Goal: Task Accomplishment & Management: Complete application form

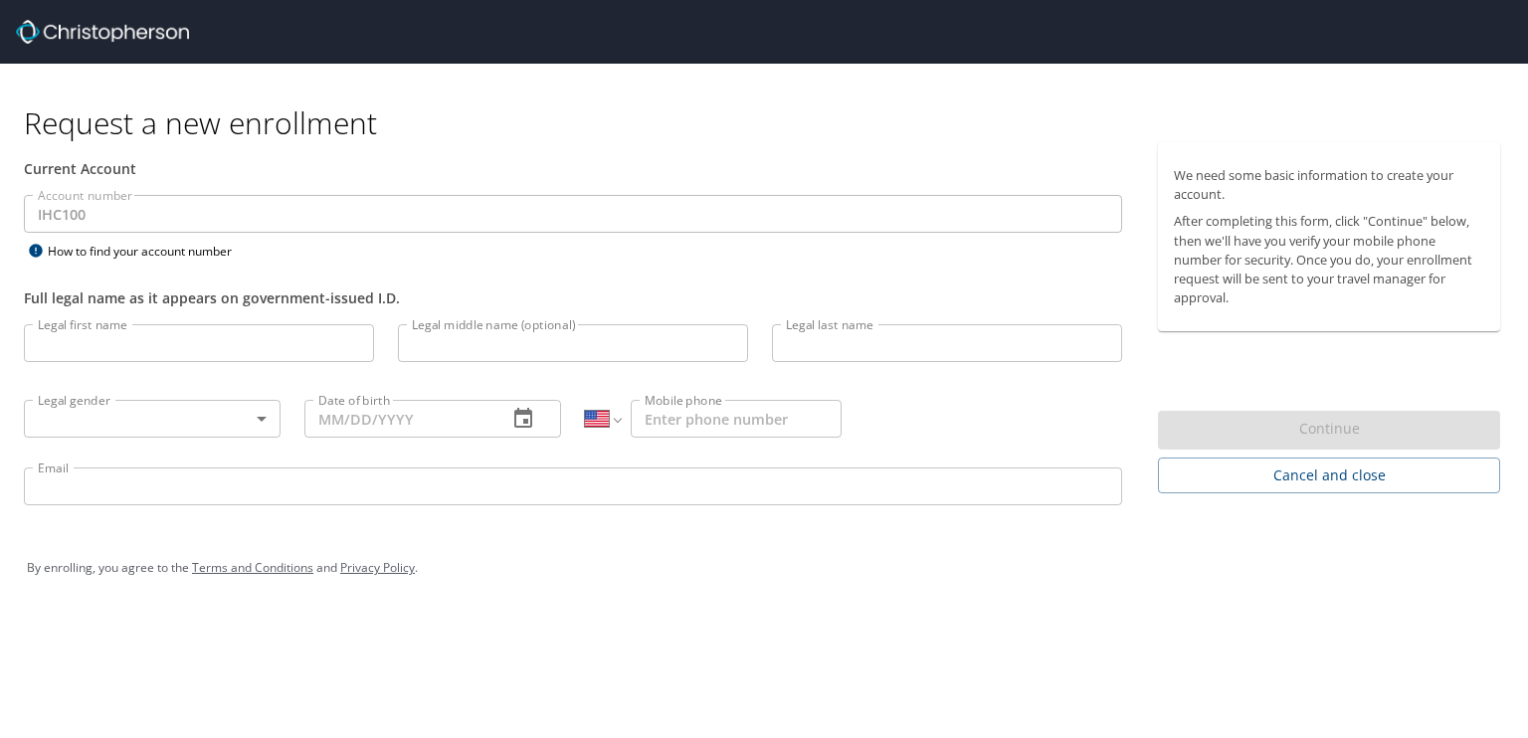
select select "US"
click at [459, 253] on div "Account number IHC100 Account number How to find your account number" at bounding box center [573, 229] width 1122 height 69
click at [171, 332] on input "Legal first name" at bounding box center [199, 343] width 350 height 38
type input "[PERSON_NAME]"
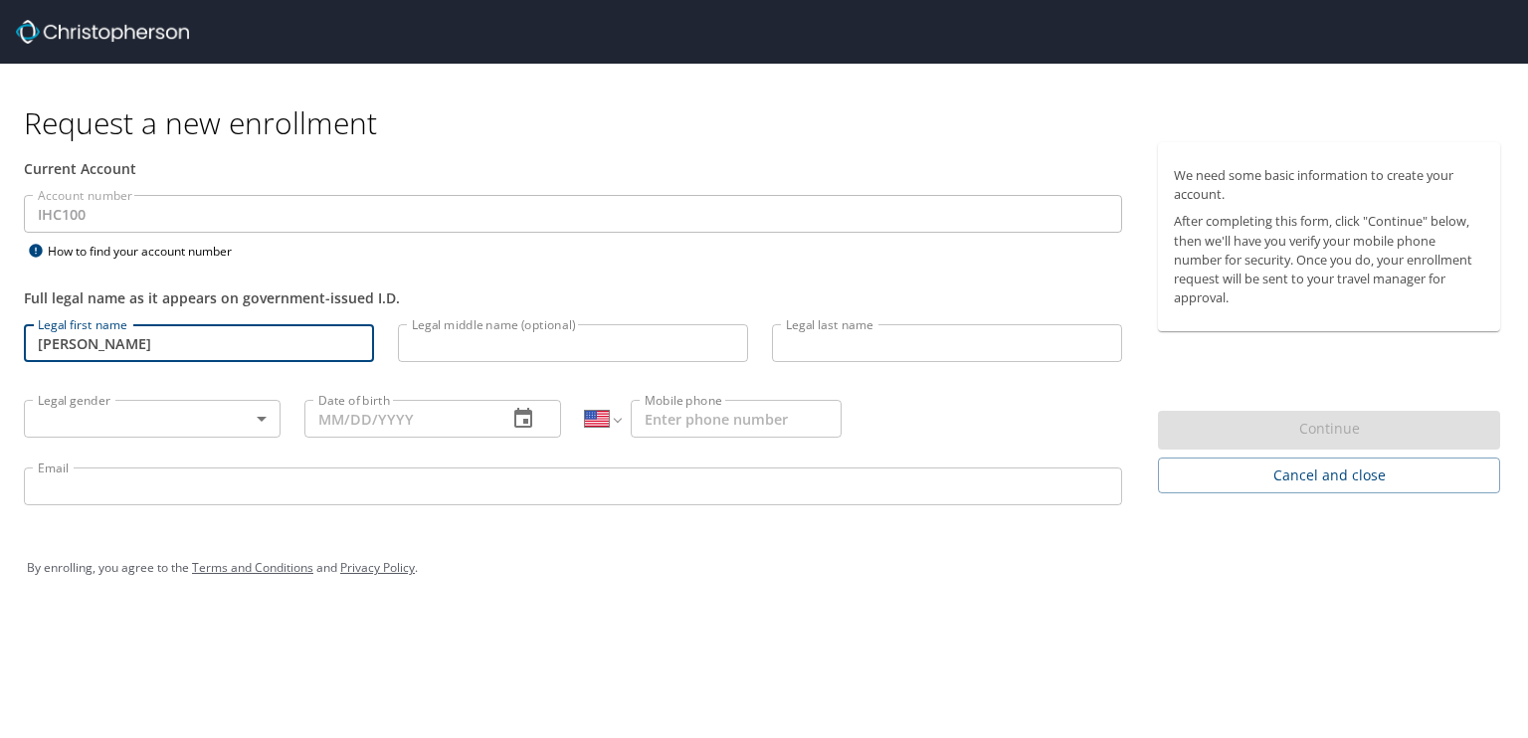
type input "[PERSON_NAME]"
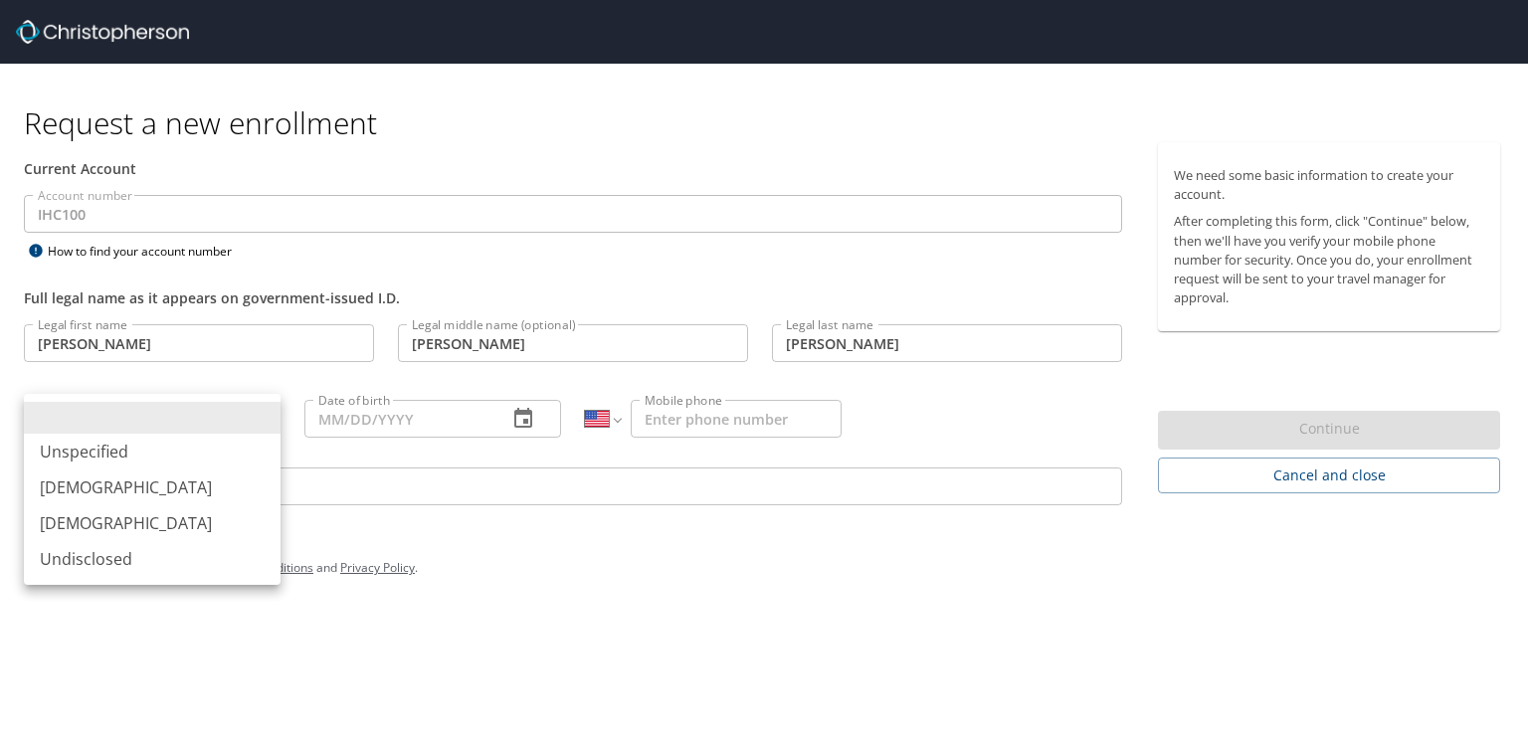
click at [149, 423] on body "Request a new enrollment Current Account Account number IHC100 Account number H…" at bounding box center [764, 369] width 1528 height 738
click at [133, 480] on li "[DEMOGRAPHIC_DATA]" at bounding box center [152, 488] width 257 height 36
type input "[DEMOGRAPHIC_DATA]"
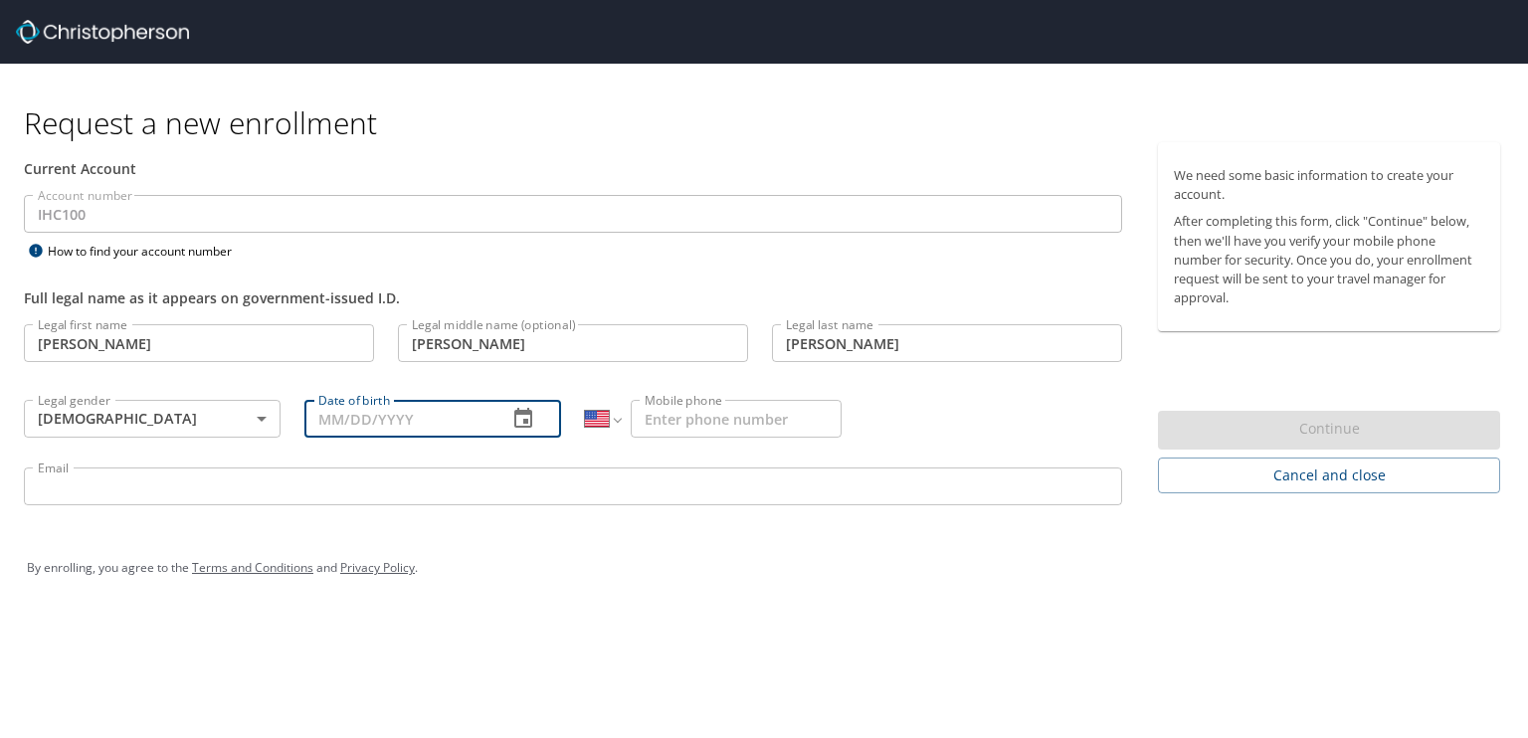
click at [364, 425] on input "Date of birth" at bounding box center [397, 419] width 187 height 38
type input "[DATE]"
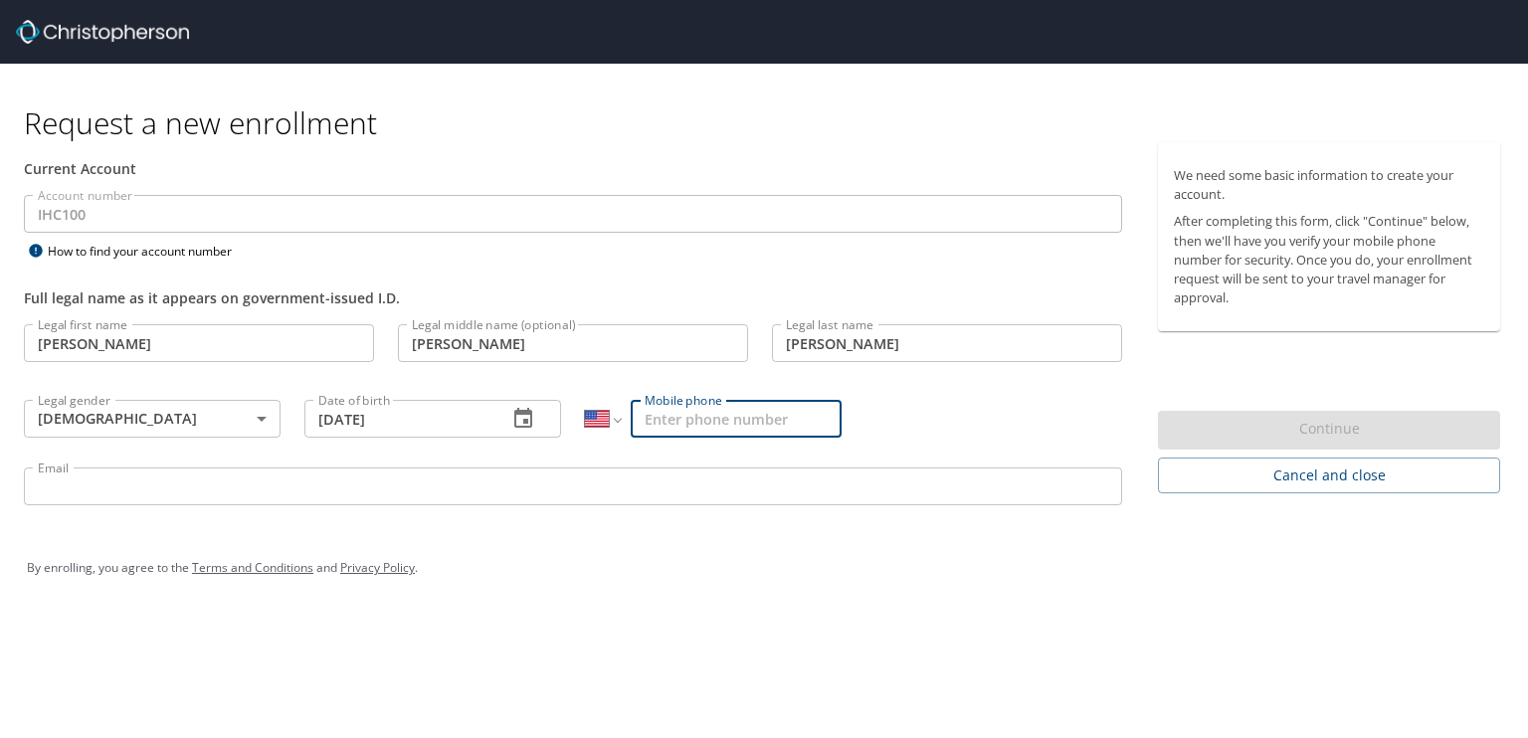
click at [656, 432] on input "Mobile phone" at bounding box center [736, 419] width 211 height 38
type input "[PHONE_NUMBER]"
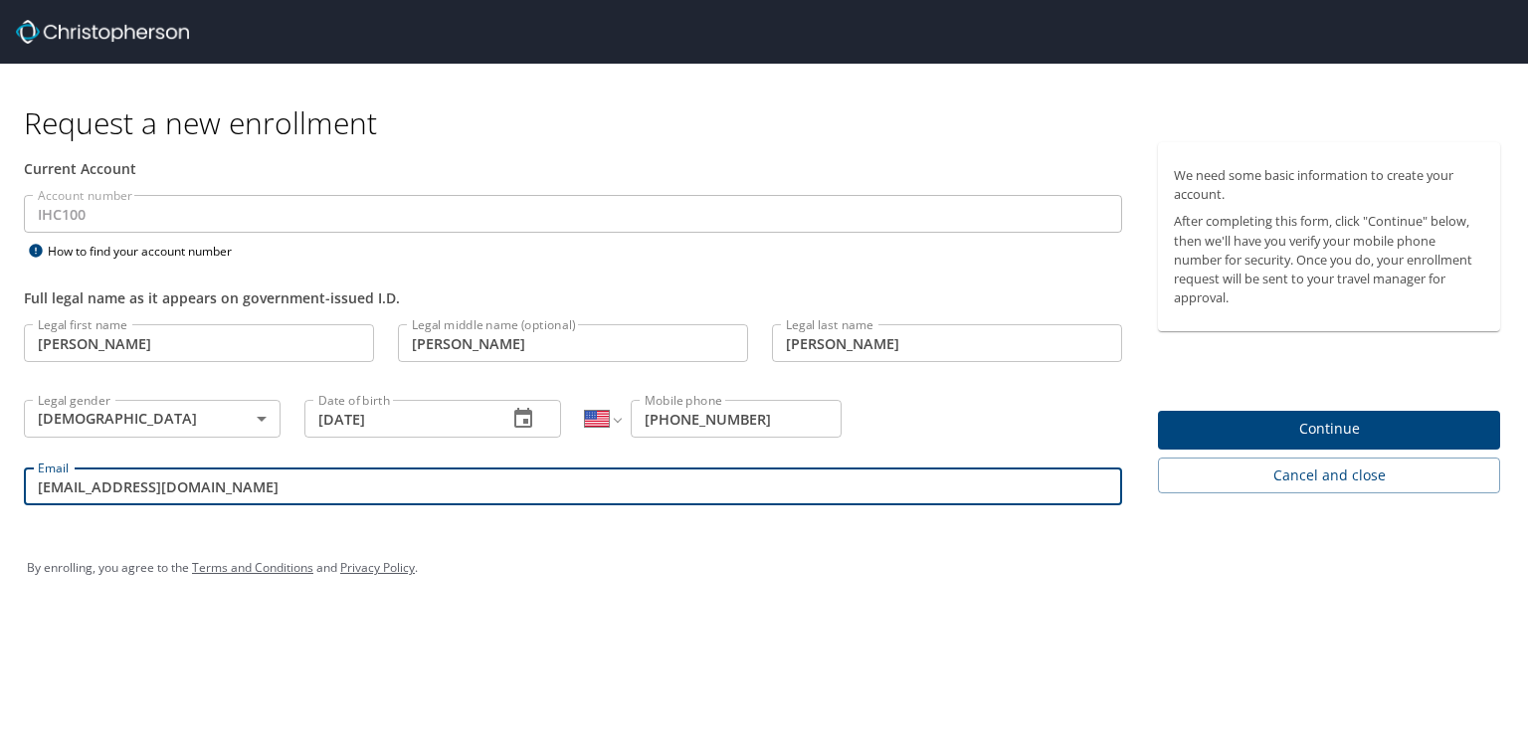
click at [194, 485] on input "[EMAIL_ADDRESS][DOMAIN_NAME]" at bounding box center [573, 487] width 1098 height 38
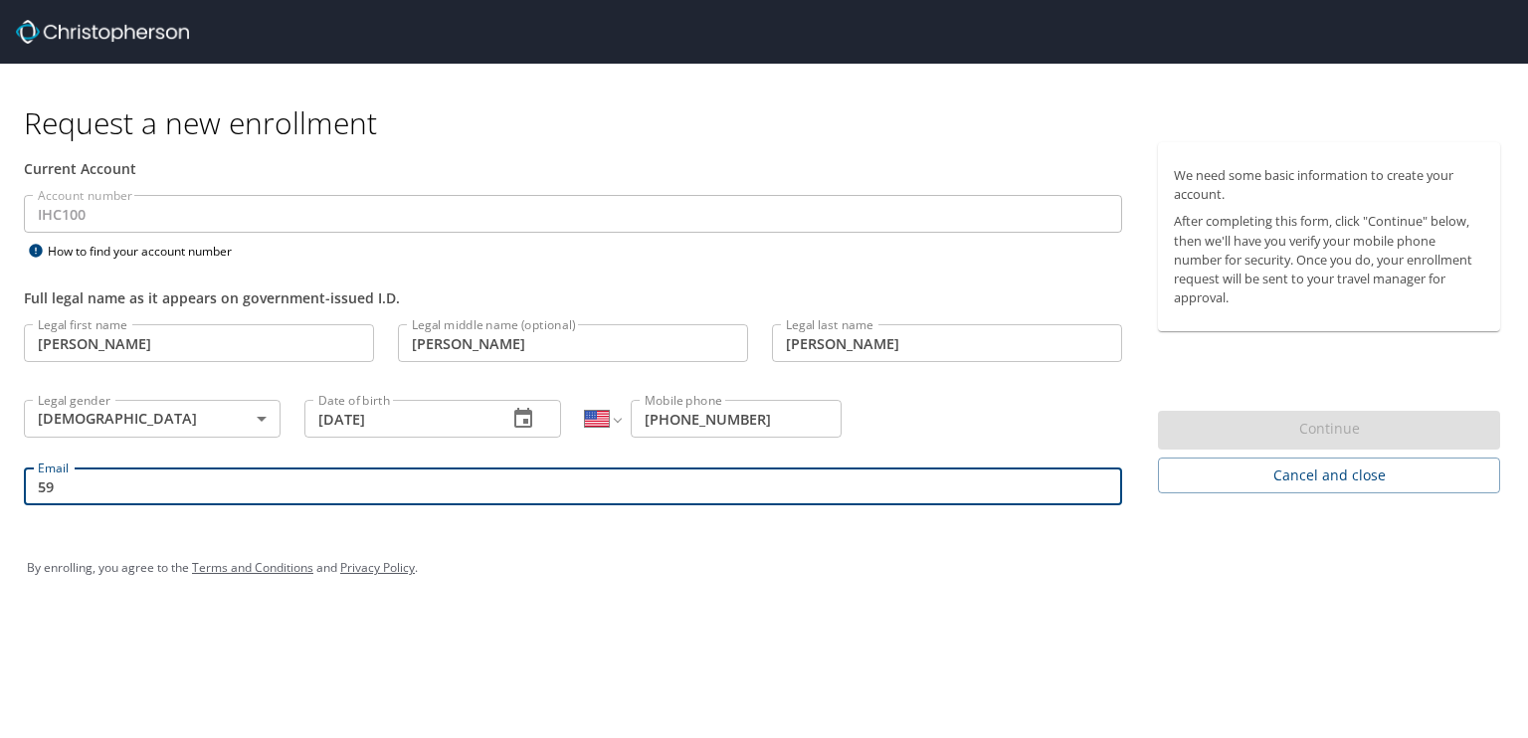
type input "5"
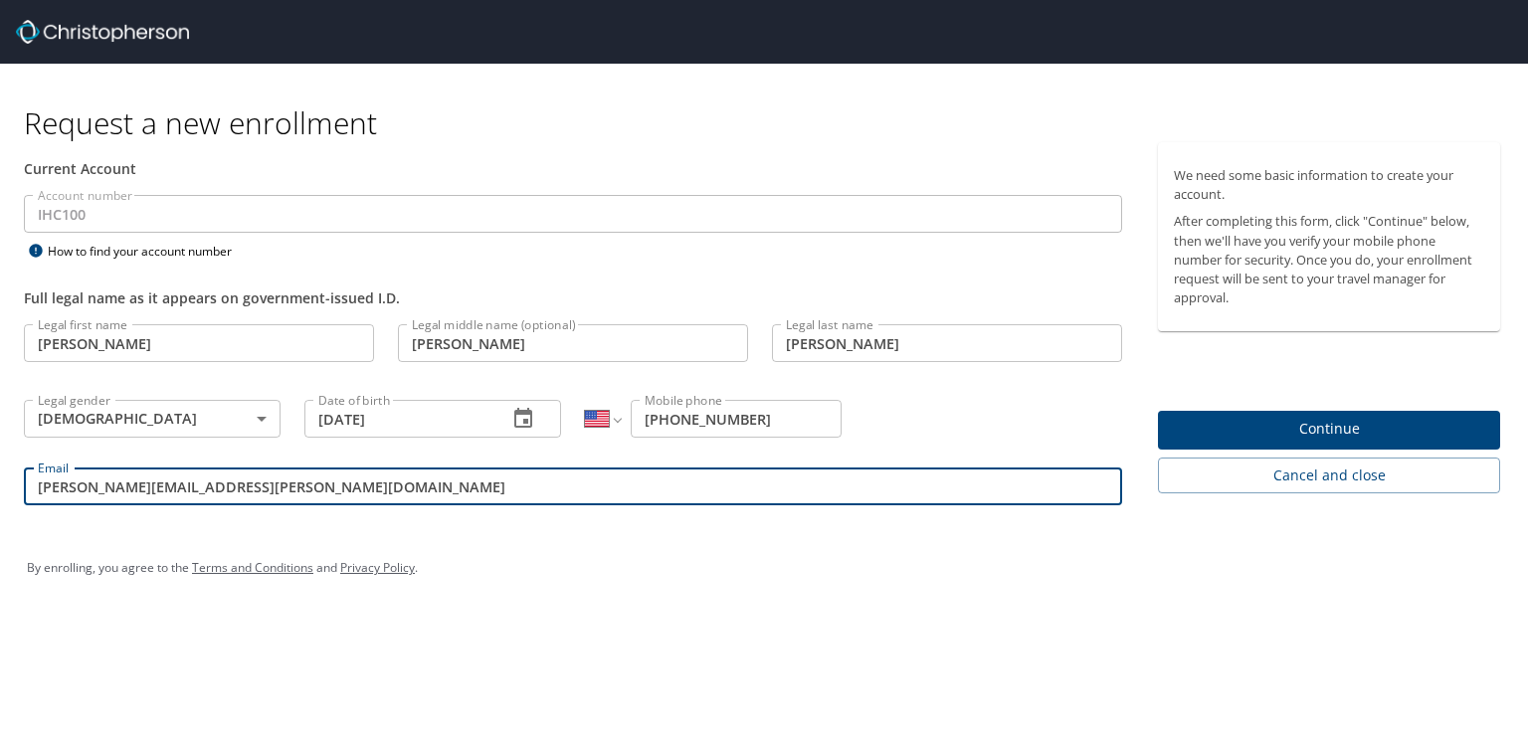
type input "[PERSON_NAME][EMAIL_ADDRESS][PERSON_NAME][DOMAIN_NAME]"
click at [1246, 426] on span "Continue" at bounding box center [1329, 429] width 310 height 25
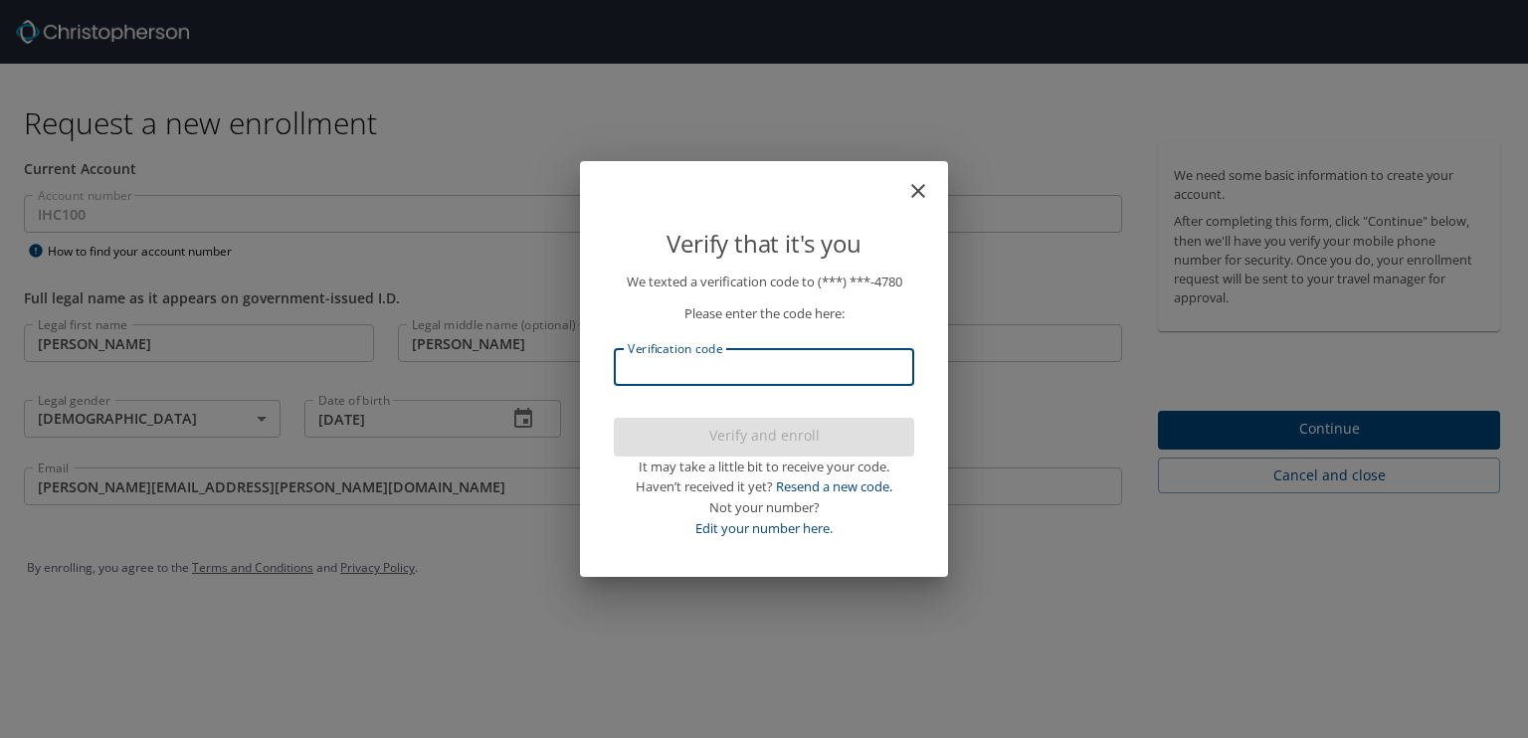
click at [652, 357] on input "Verification code" at bounding box center [764, 367] width 300 height 38
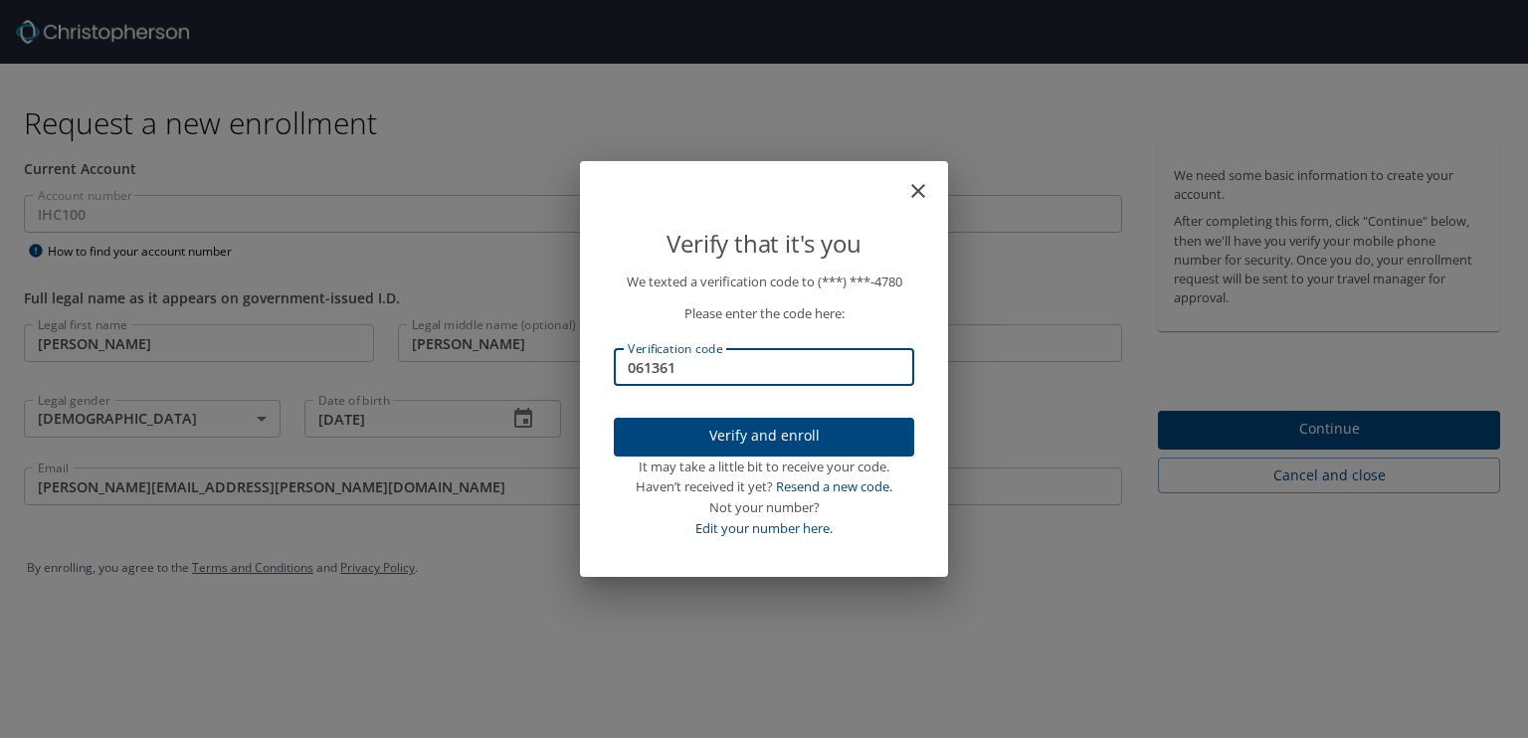
type input "061361"
click at [717, 424] on span "Verify and enroll" at bounding box center [764, 436] width 269 height 25
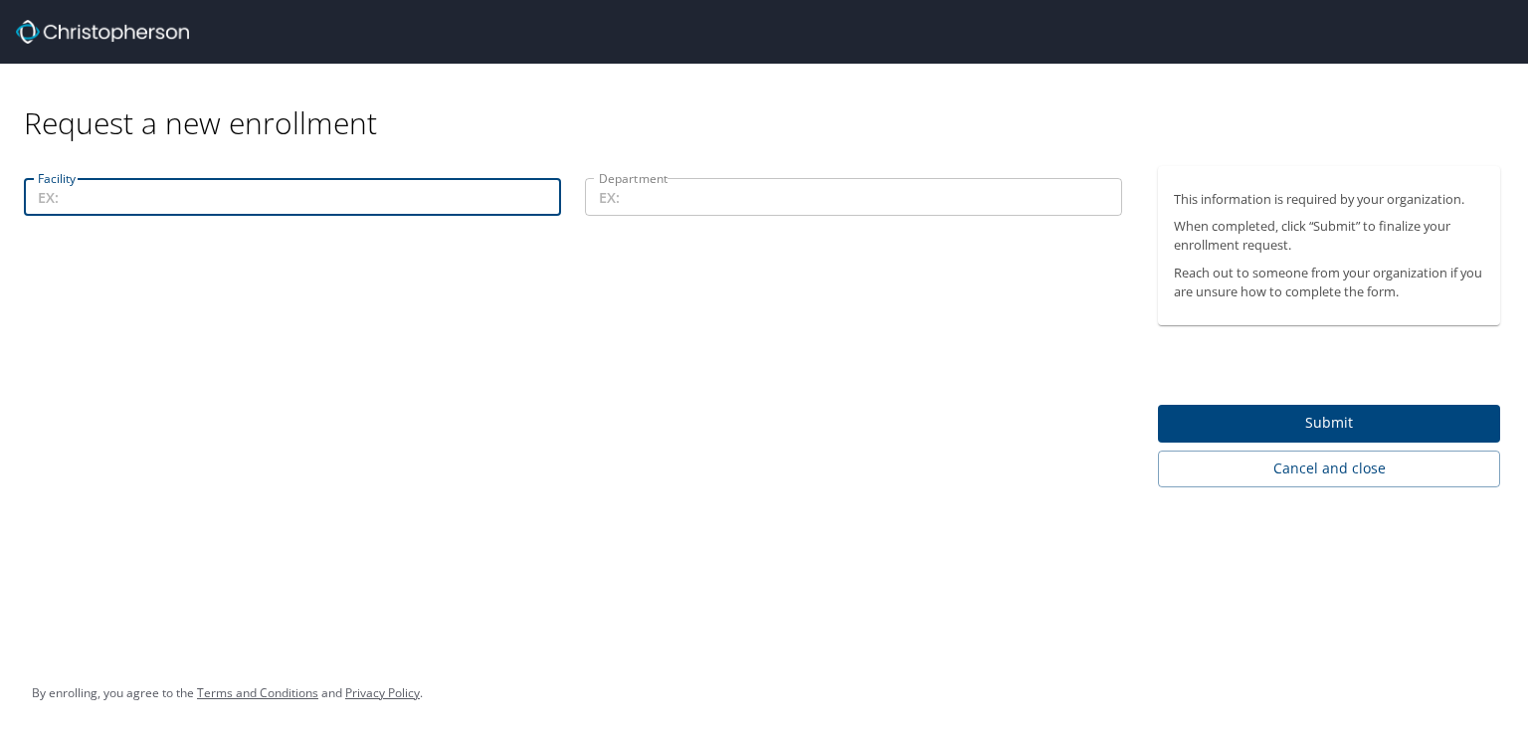
click at [116, 201] on input "Facility" at bounding box center [292, 197] width 537 height 38
type input "[PERSON_NAME]"
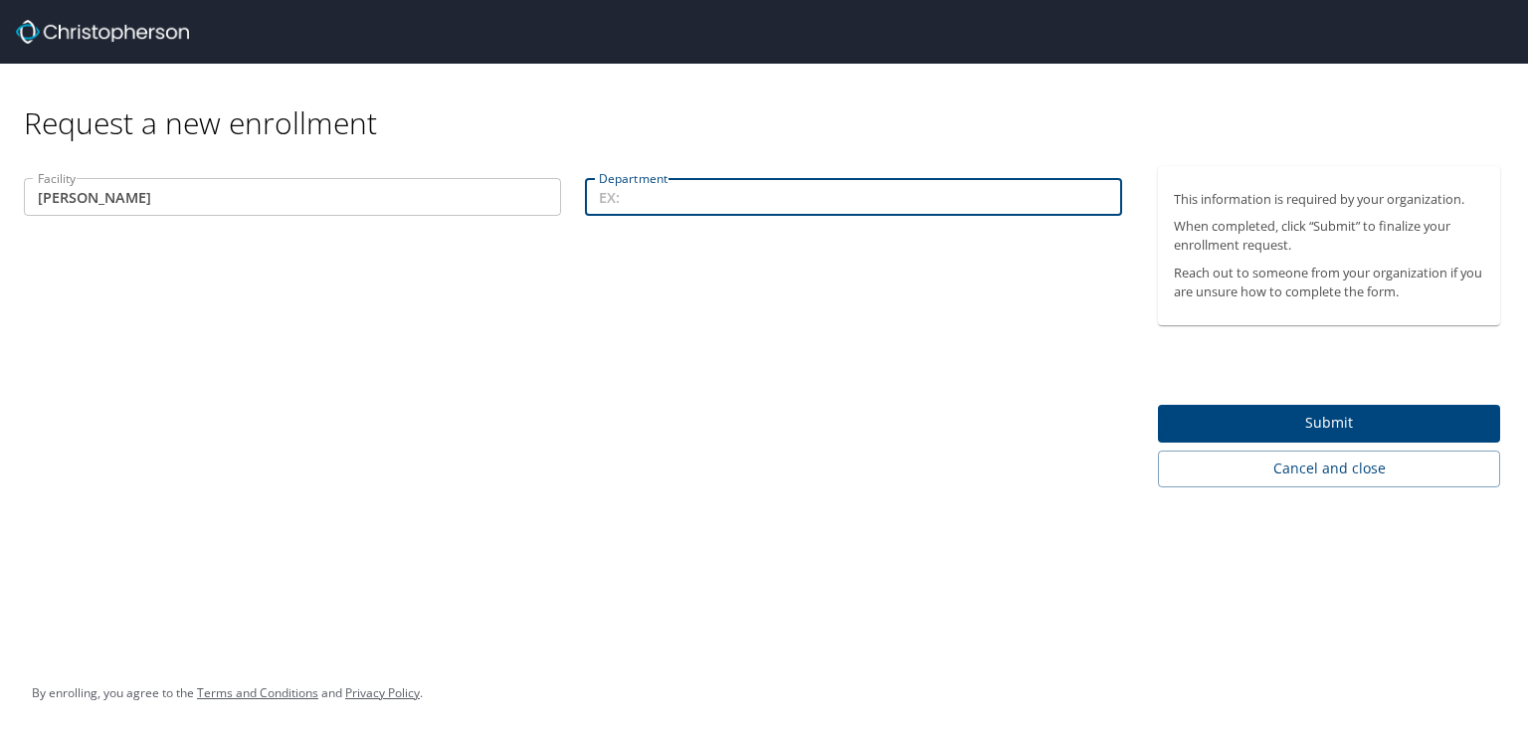
click at [654, 202] on input "Department" at bounding box center [853, 197] width 537 height 38
type input "Aviation"
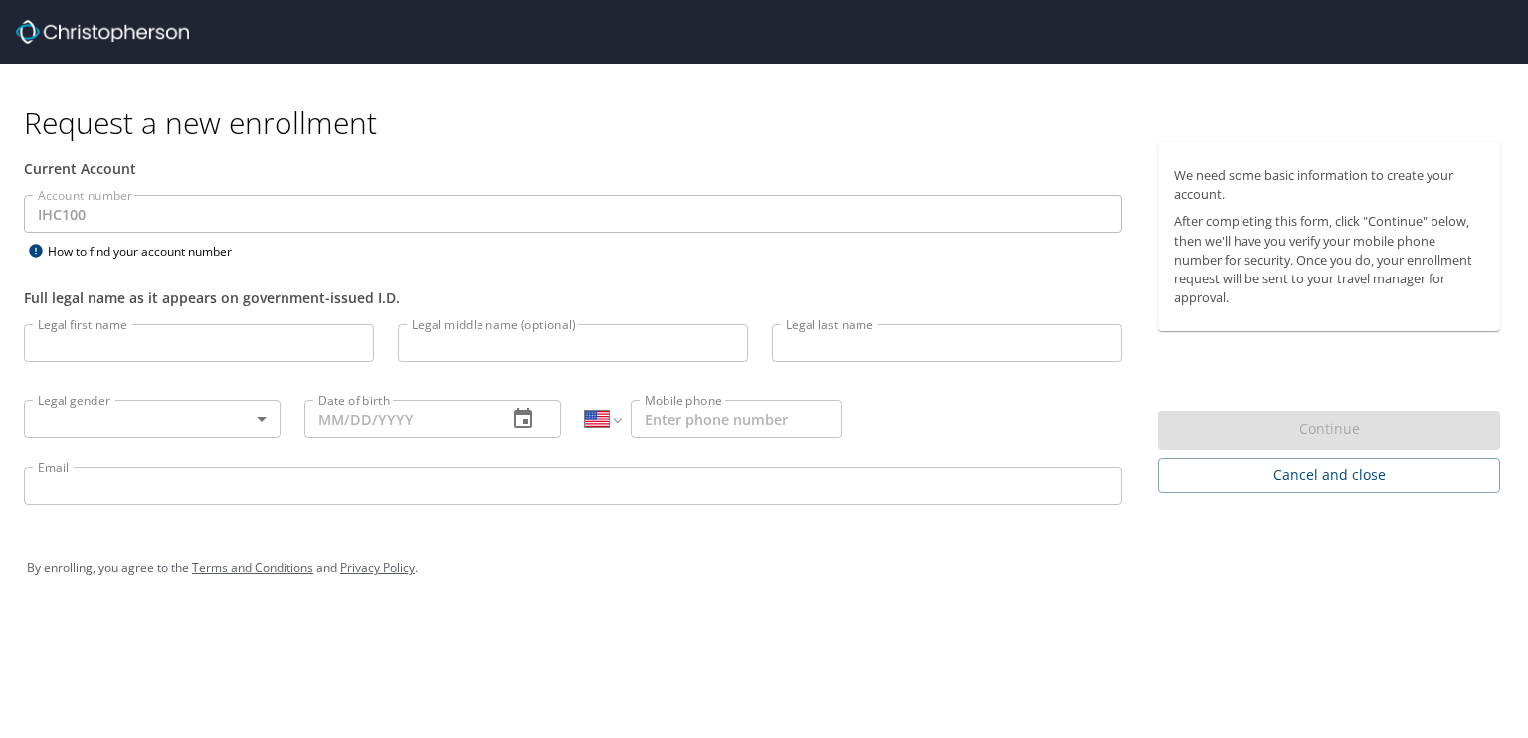
select select "US"
click at [183, 341] on input "Legal first name" at bounding box center [199, 343] width 350 height 38
type input "[PERSON_NAME]"
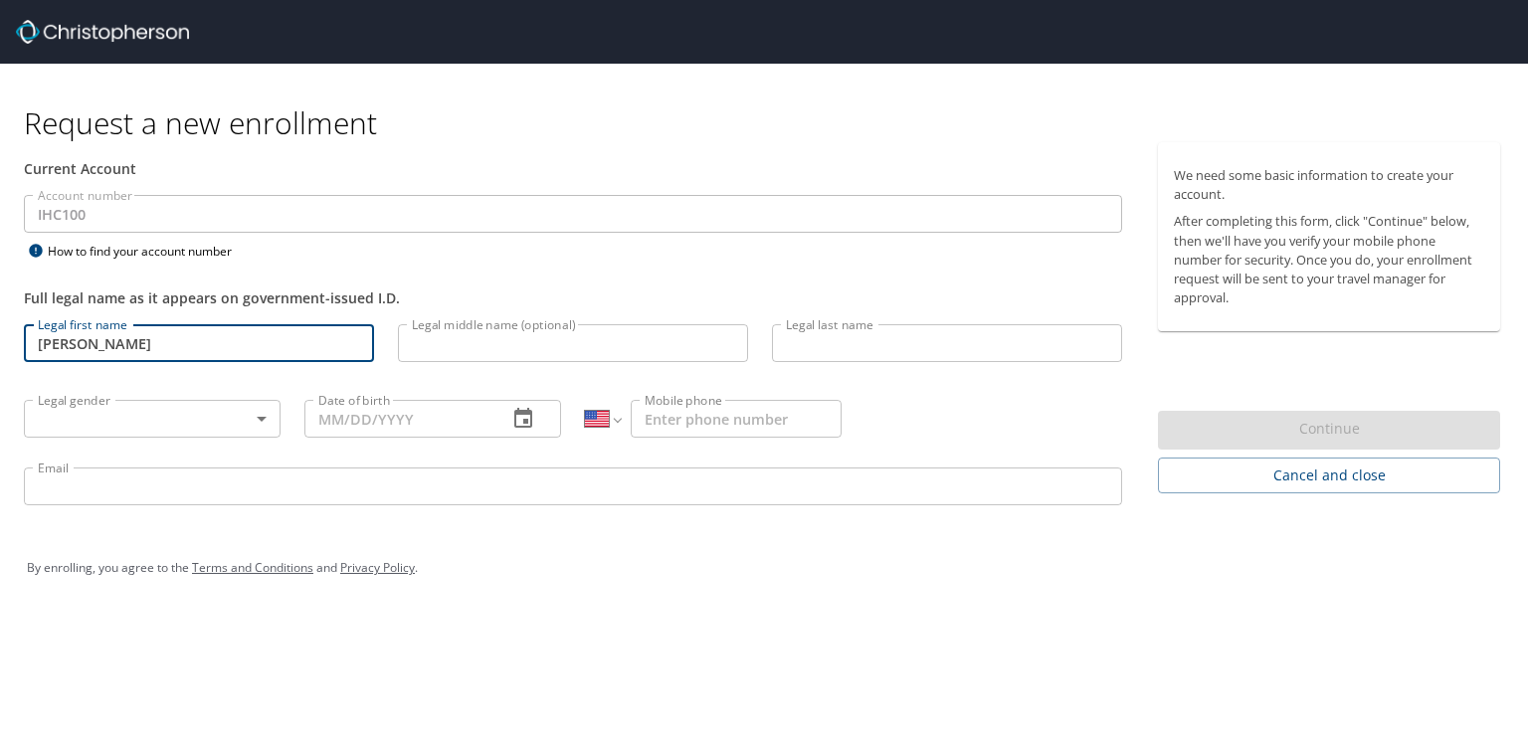
type input "[PERSON_NAME]"
click at [198, 425] on body "Request a new enrollment Current Account Account number IHC100 Account number H…" at bounding box center [764, 369] width 1528 height 738
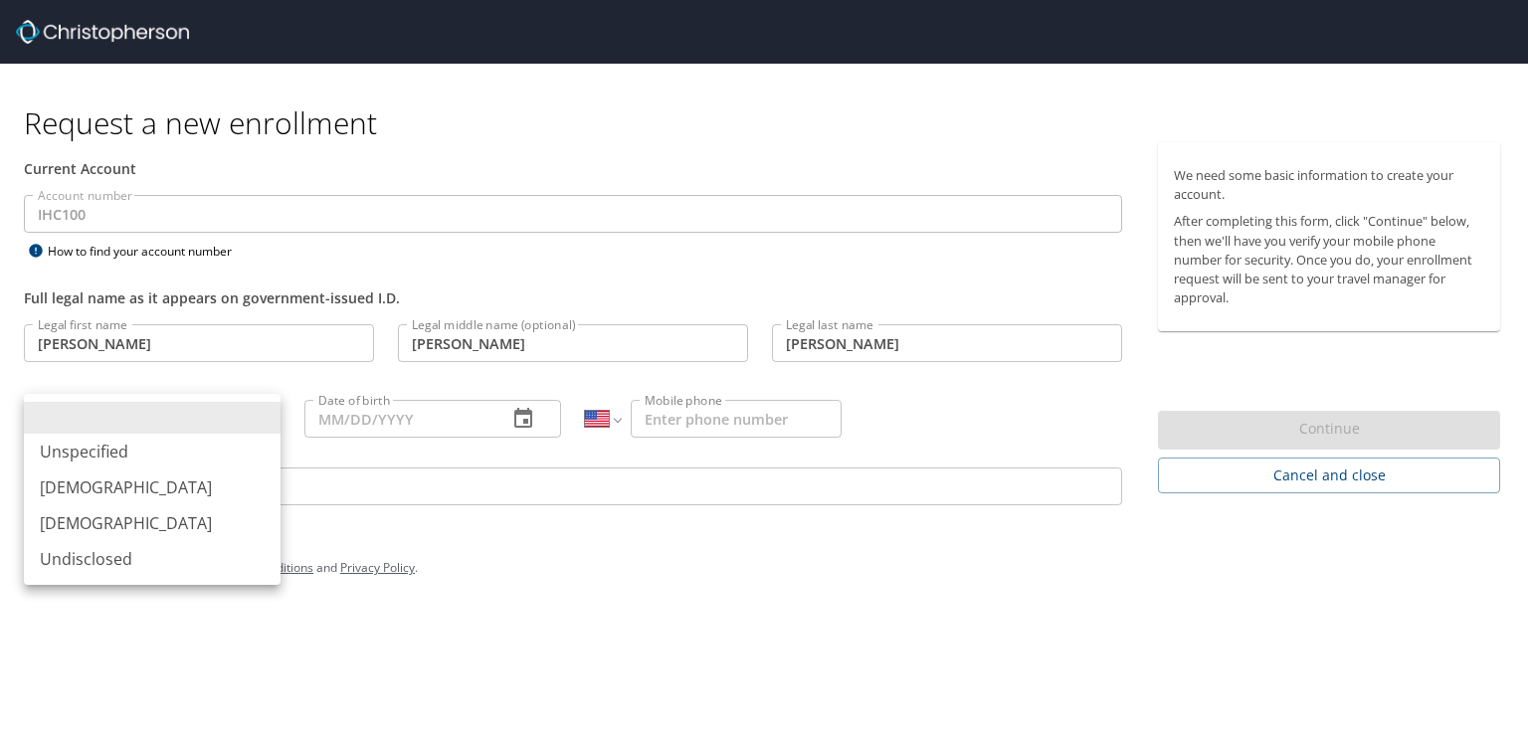
click at [181, 486] on li "[DEMOGRAPHIC_DATA]" at bounding box center [152, 488] width 257 height 36
type input "[DEMOGRAPHIC_DATA]"
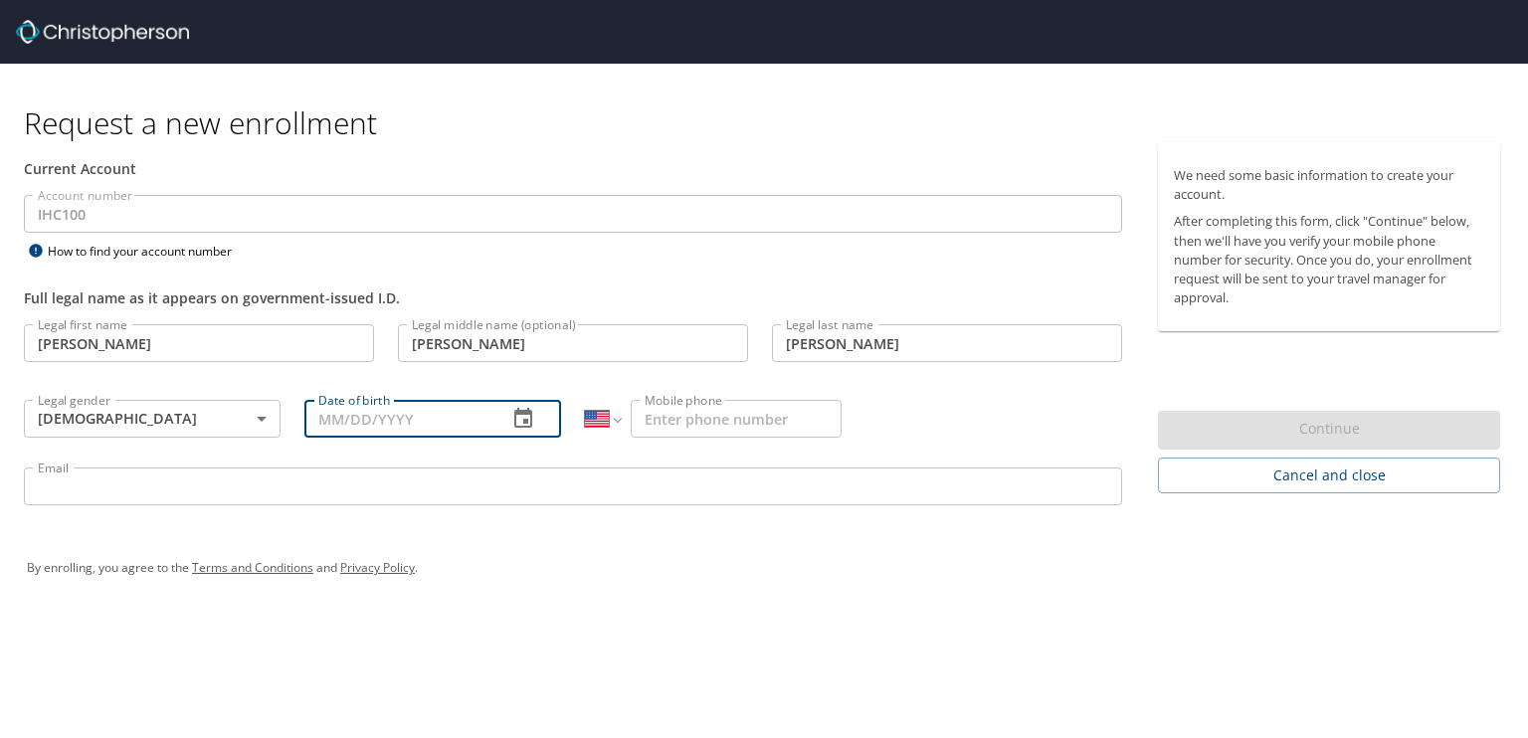
click at [334, 408] on input "Date of birth" at bounding box center [397, 419] width 187 height 38
type input "[DATE]"
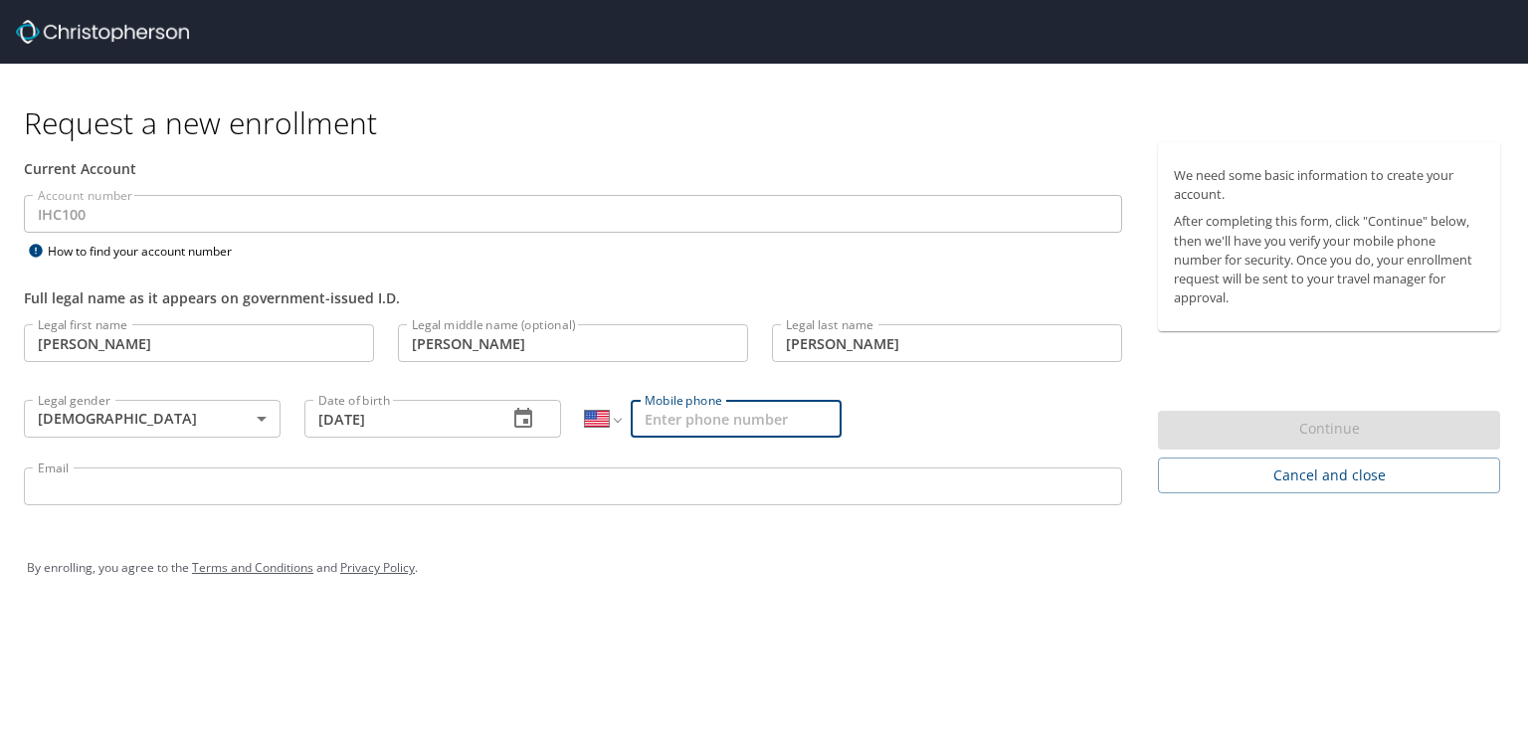
click at [667, 425] on input "Mobile phone" at bounding box center [736, 419] width 211 height 38
type input "[PHONE_NUMBER]"
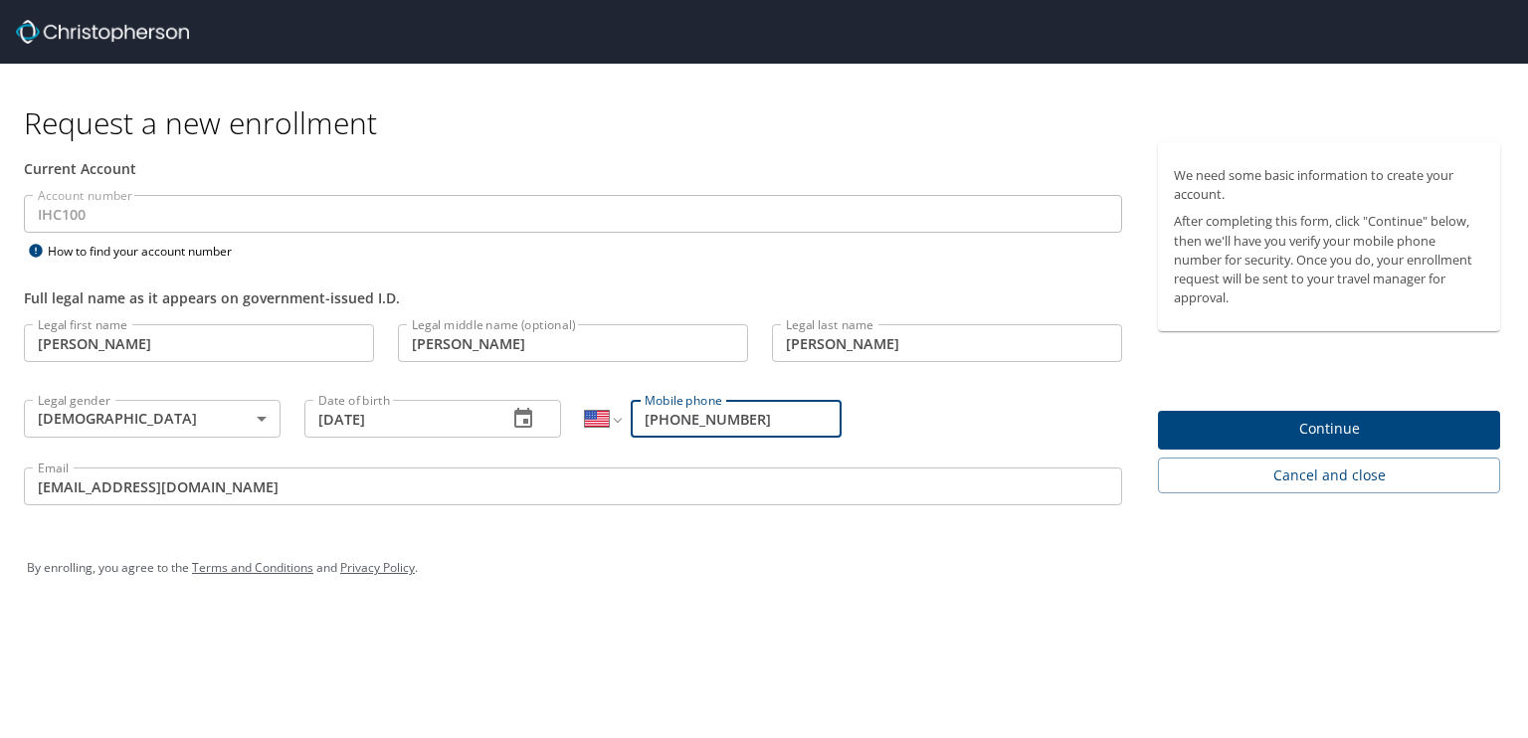
click at [811, 479] on input "[EMAIL_ADDRESS][DOMAIN_NAME]" at bounding box center [573, 487] width 1098 height 38
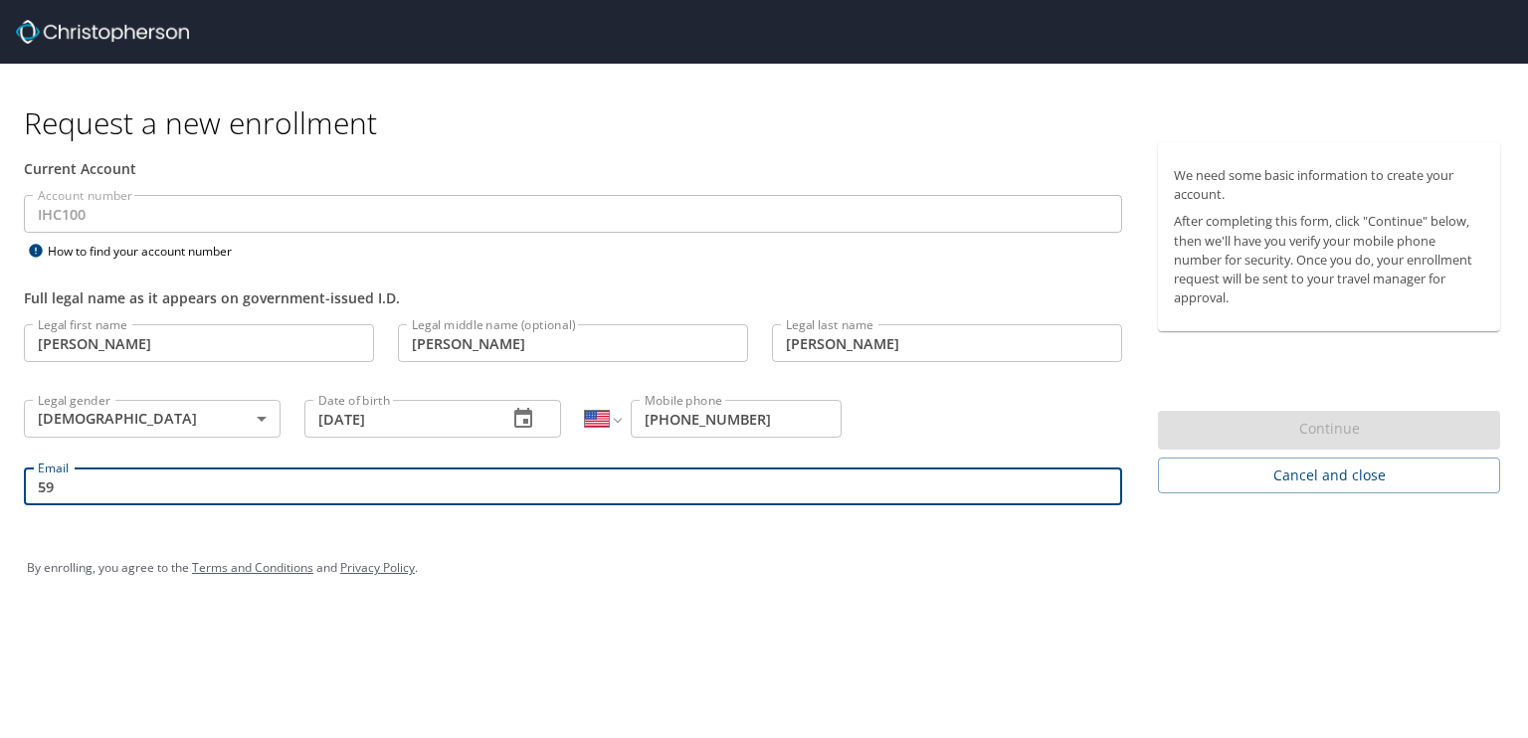
type input "5"
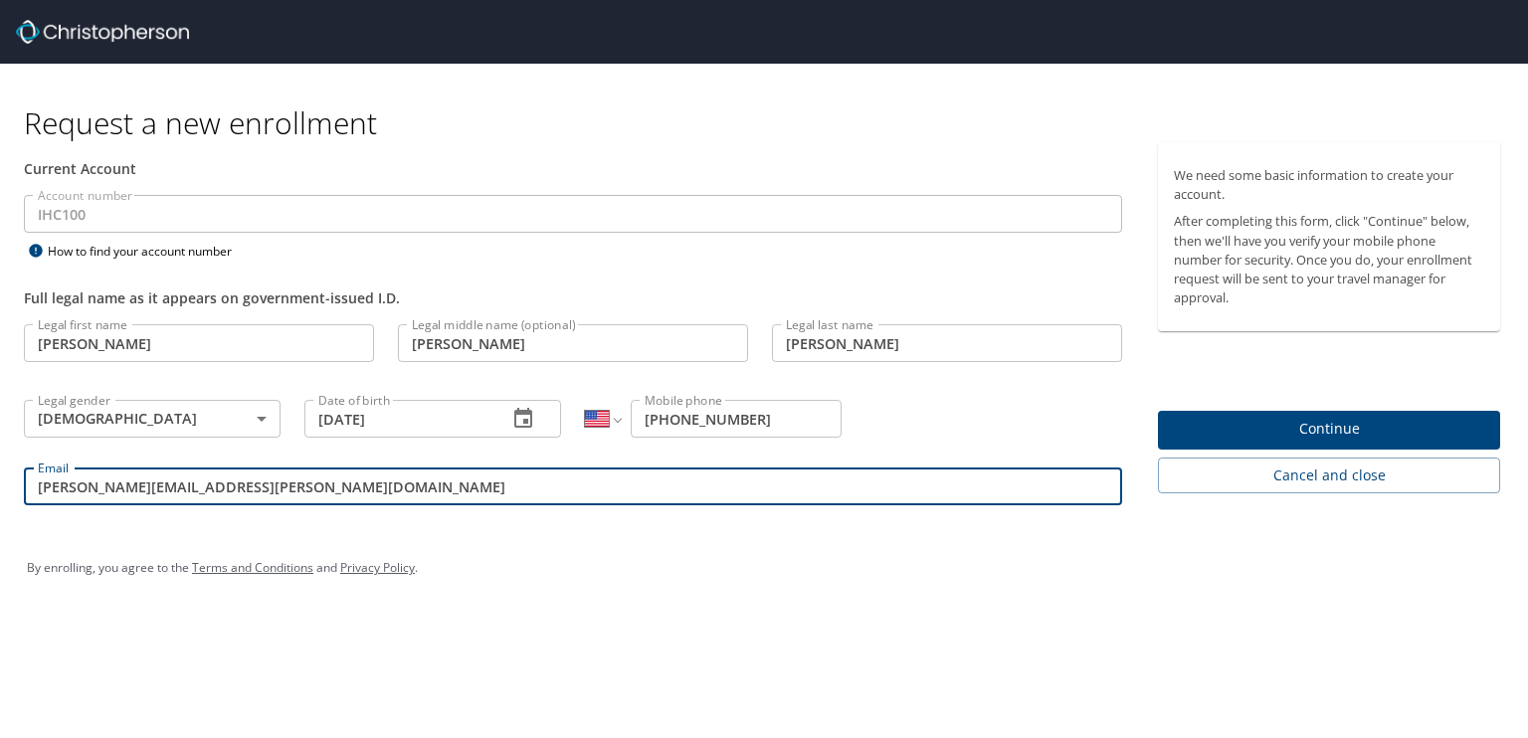
type input "[PERSON_NAME][EMAIL_ADDRESS][PERSON_NAME][DOMAIN_NAME]"
click at [1325, 435] on span "Continue" at bounding box center [1329, 429] width 310 height 25
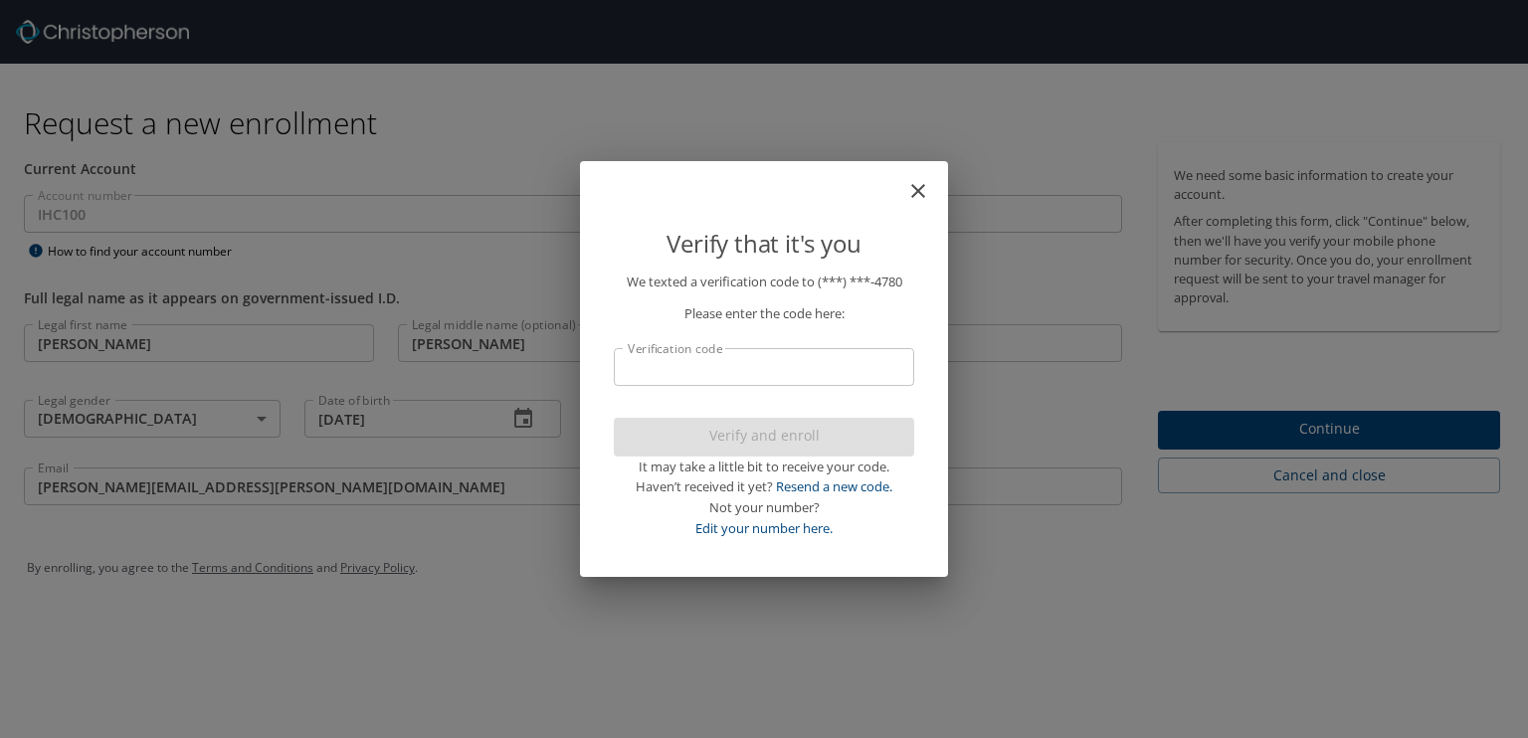
click at [702, 369] on input "Verification code" at bounding box center [764, 367] width 300 height 38
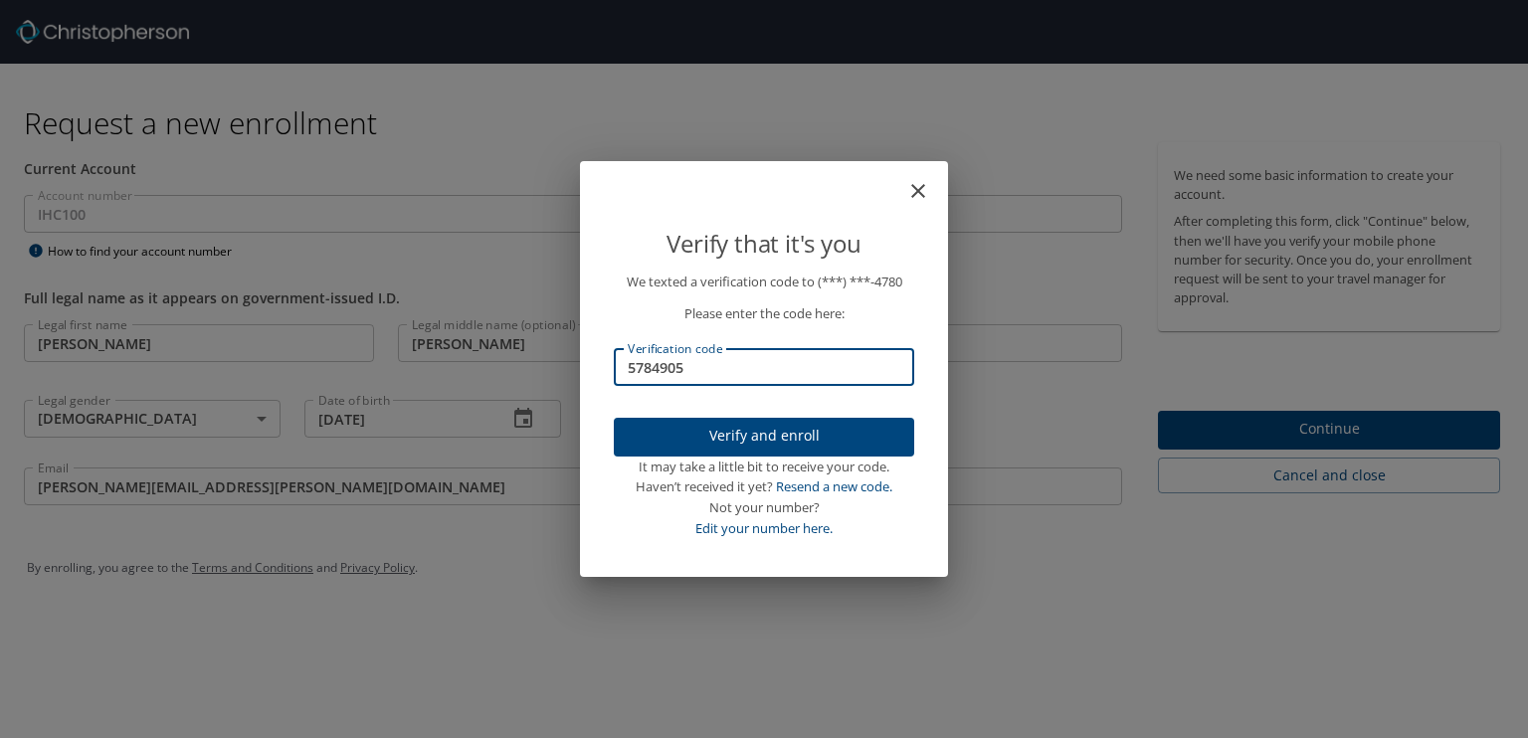
click at [729, 428] on span "Verify and enroll" at bounding box center [764, 436] width 269 height 25
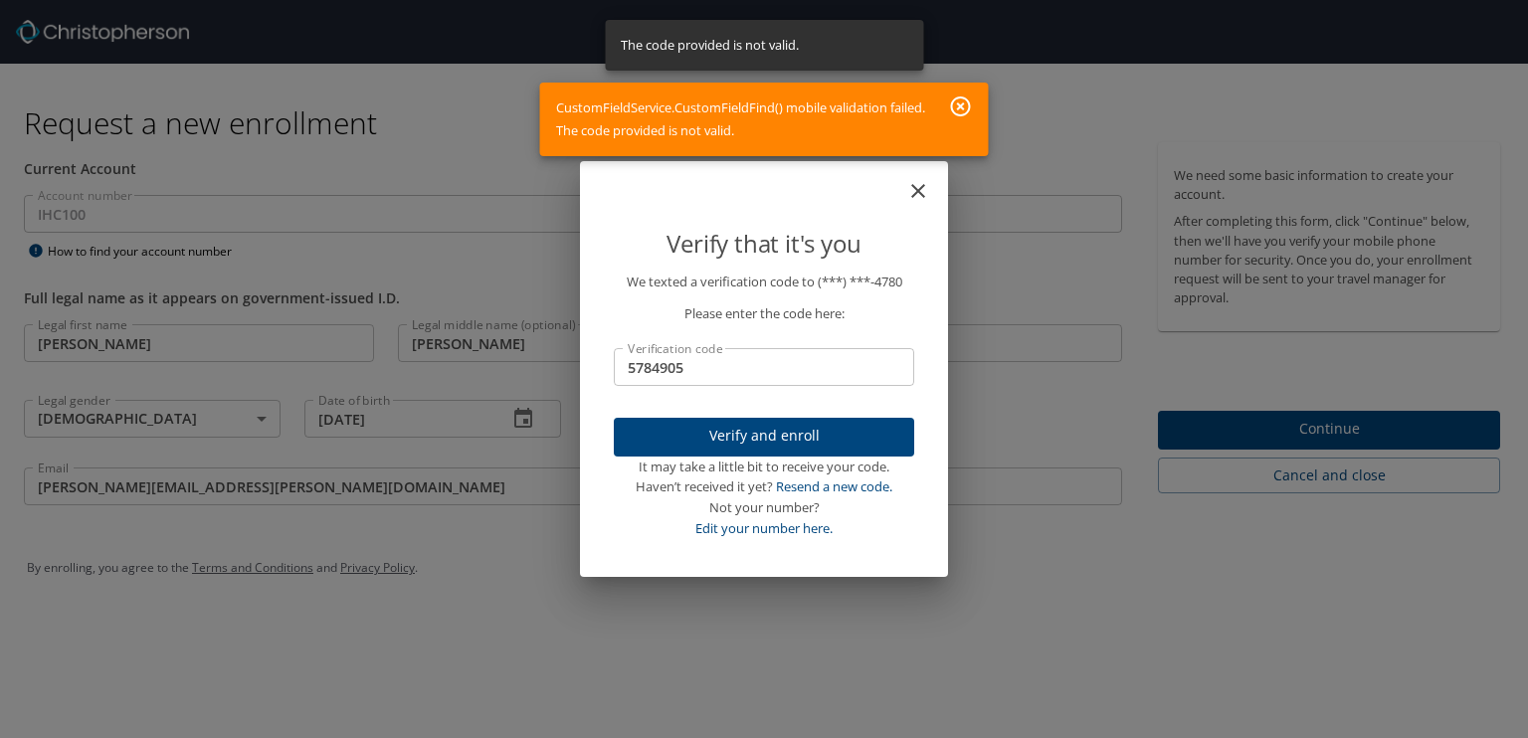
click at [962, 105] on icon "button" at bounding box center [961, 106] width 20 height 20
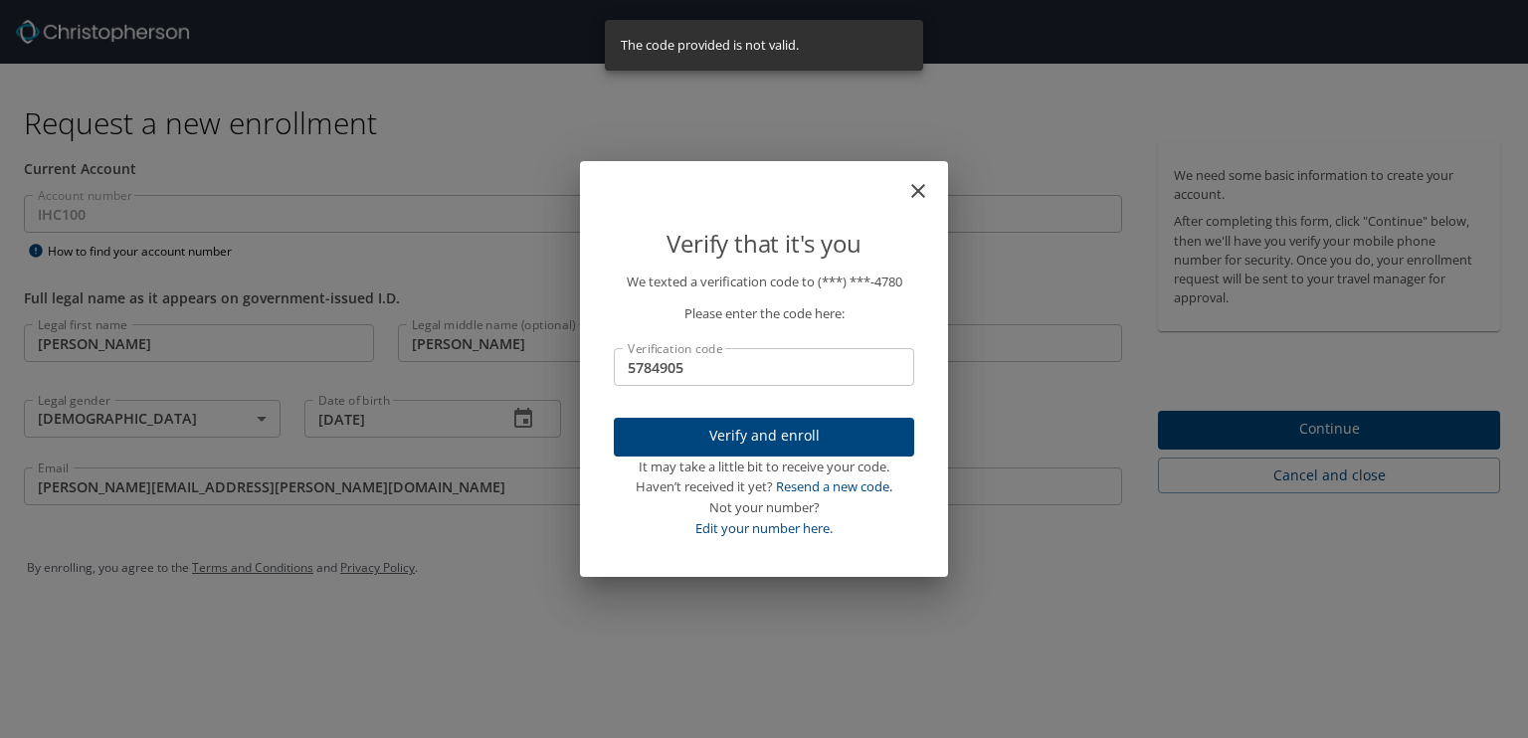
click at [707, 371] on input "5784905" at bounding box center [764, 367] width 300 height 38
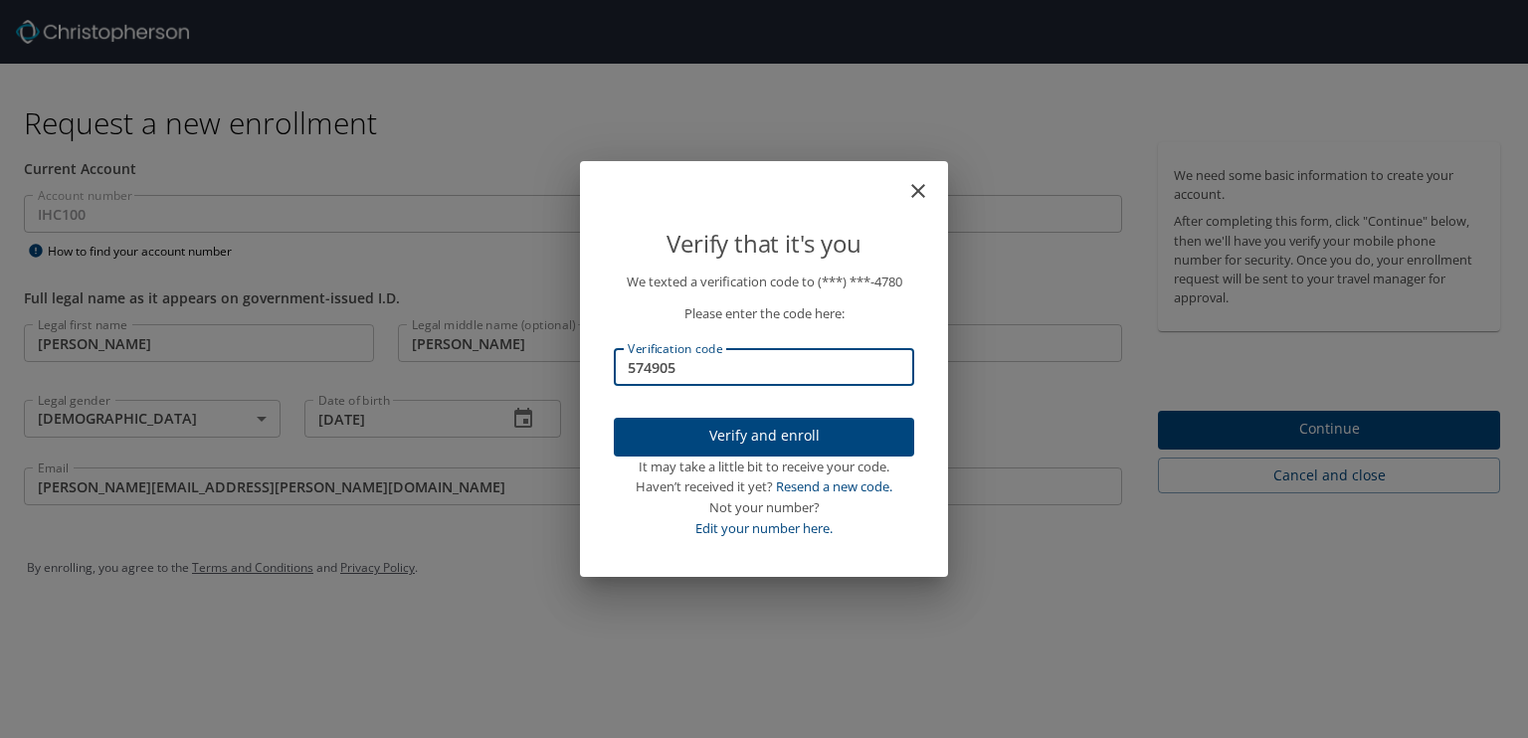
type input "574905"
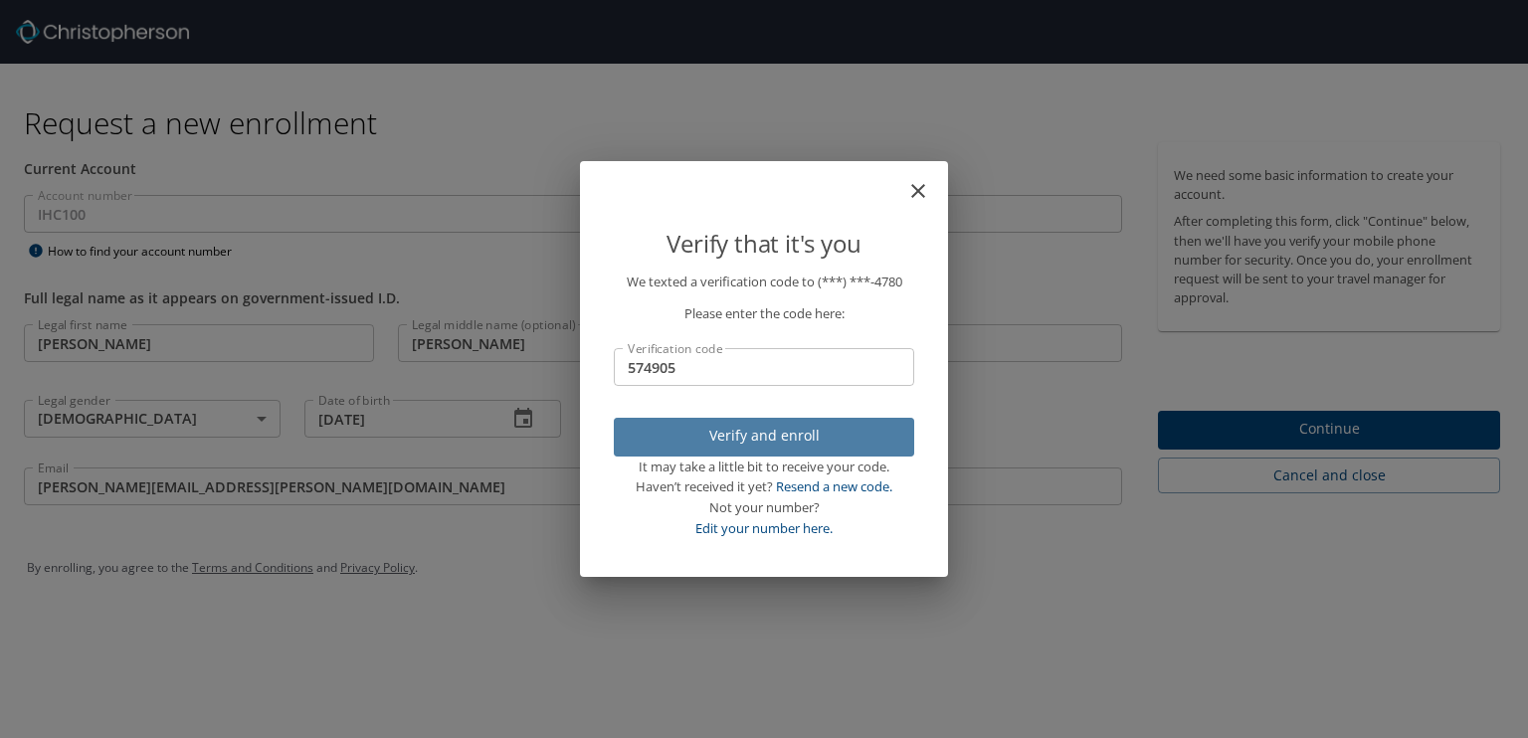
click at [740, 437] on span "Verify and enroll" at bounding box center [764, 436] width 269 height 25
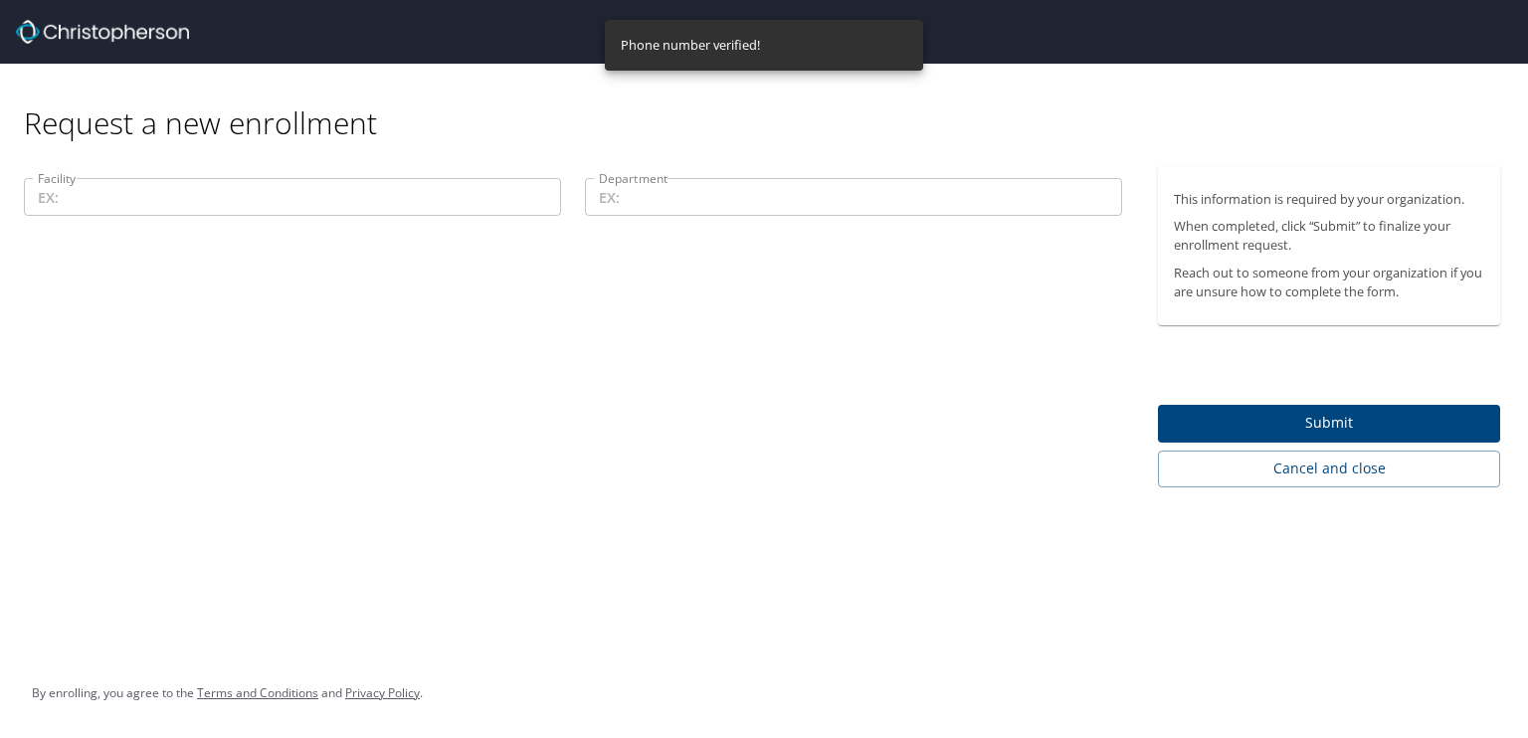
click at [134, 204] on input "Facility" at bounding box center [292, 197] width 537 height 38
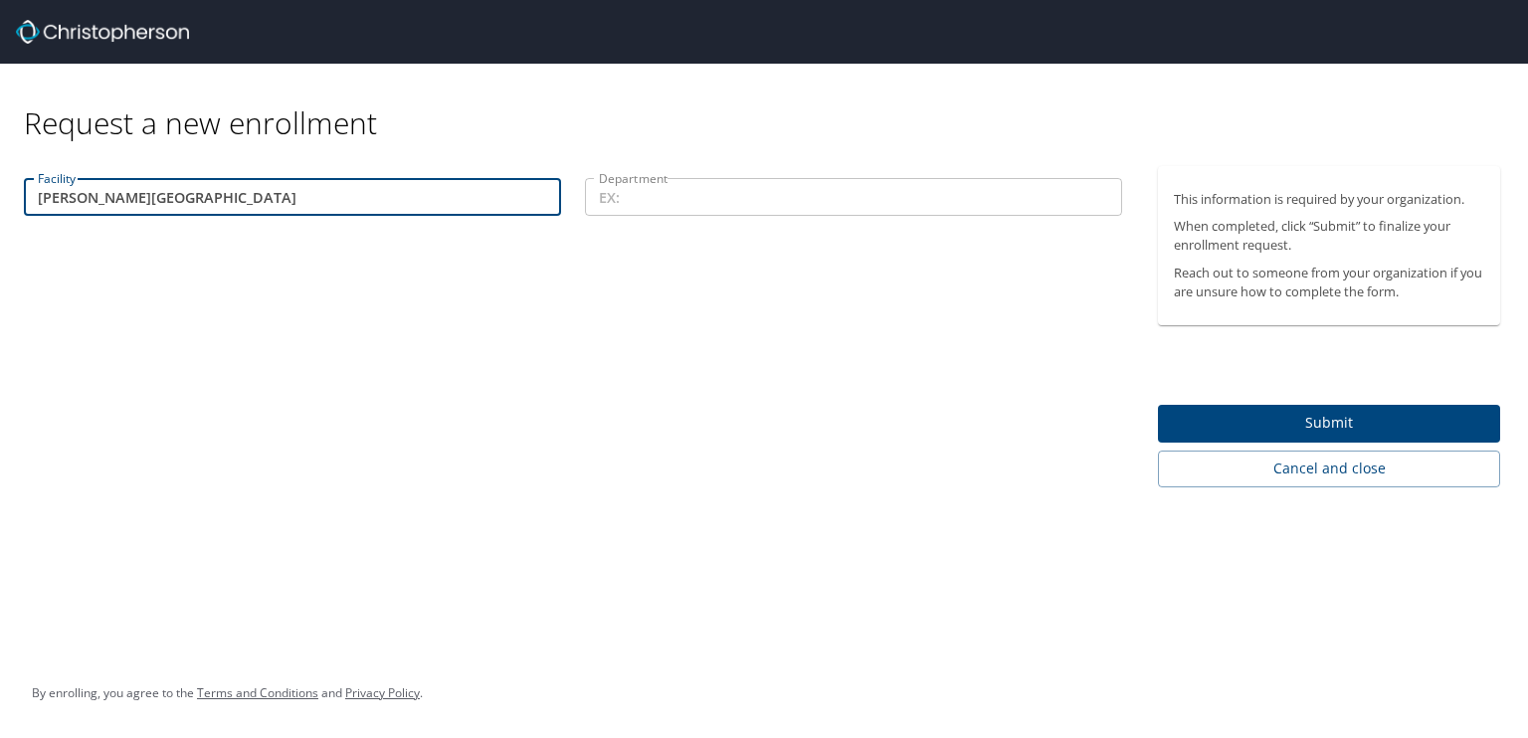
type input "[PERSON_NAME][GEOGRAPHIC_DATA]"
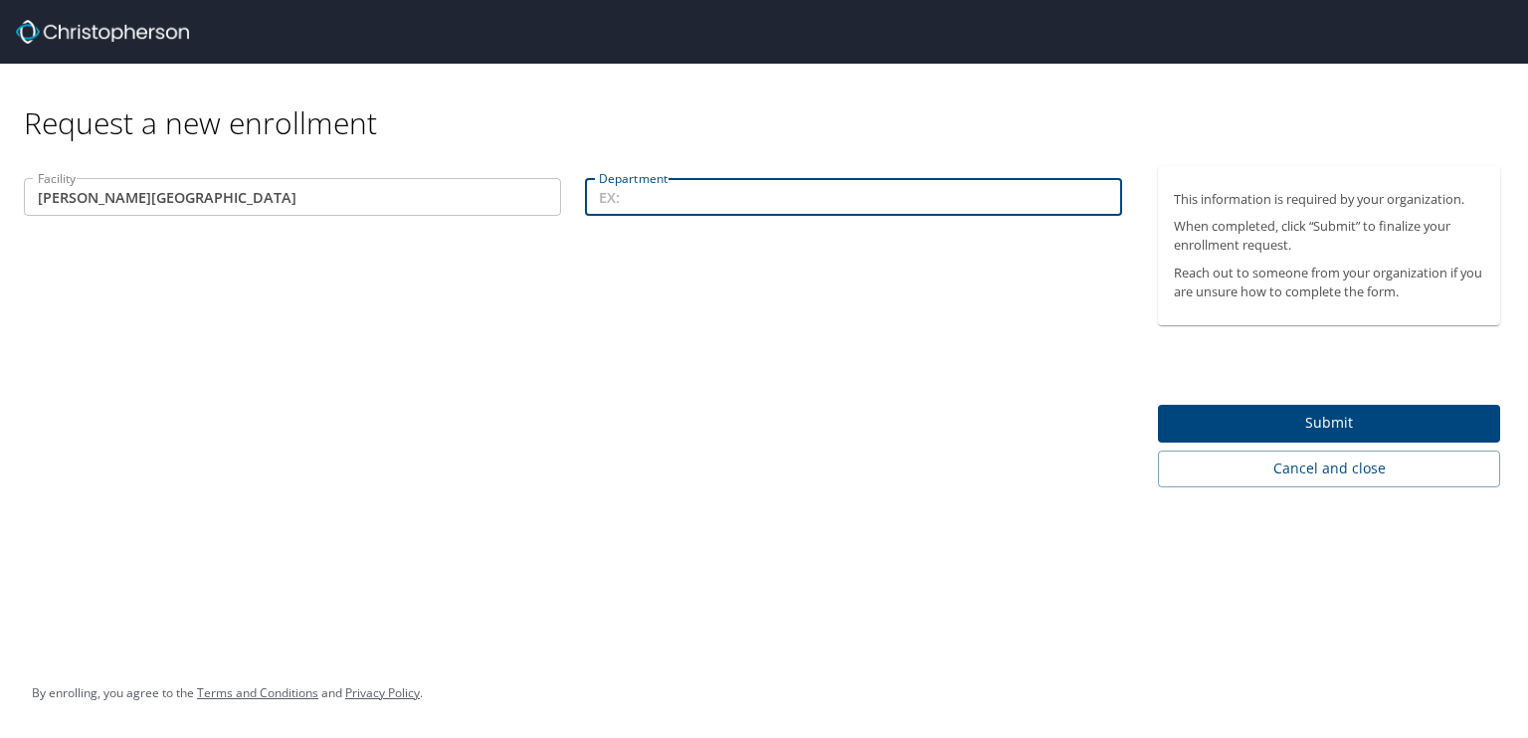
click at [647, 194] on input "Department" at bounding box center [853, 197] width 537 height 38
type input "Aviation"
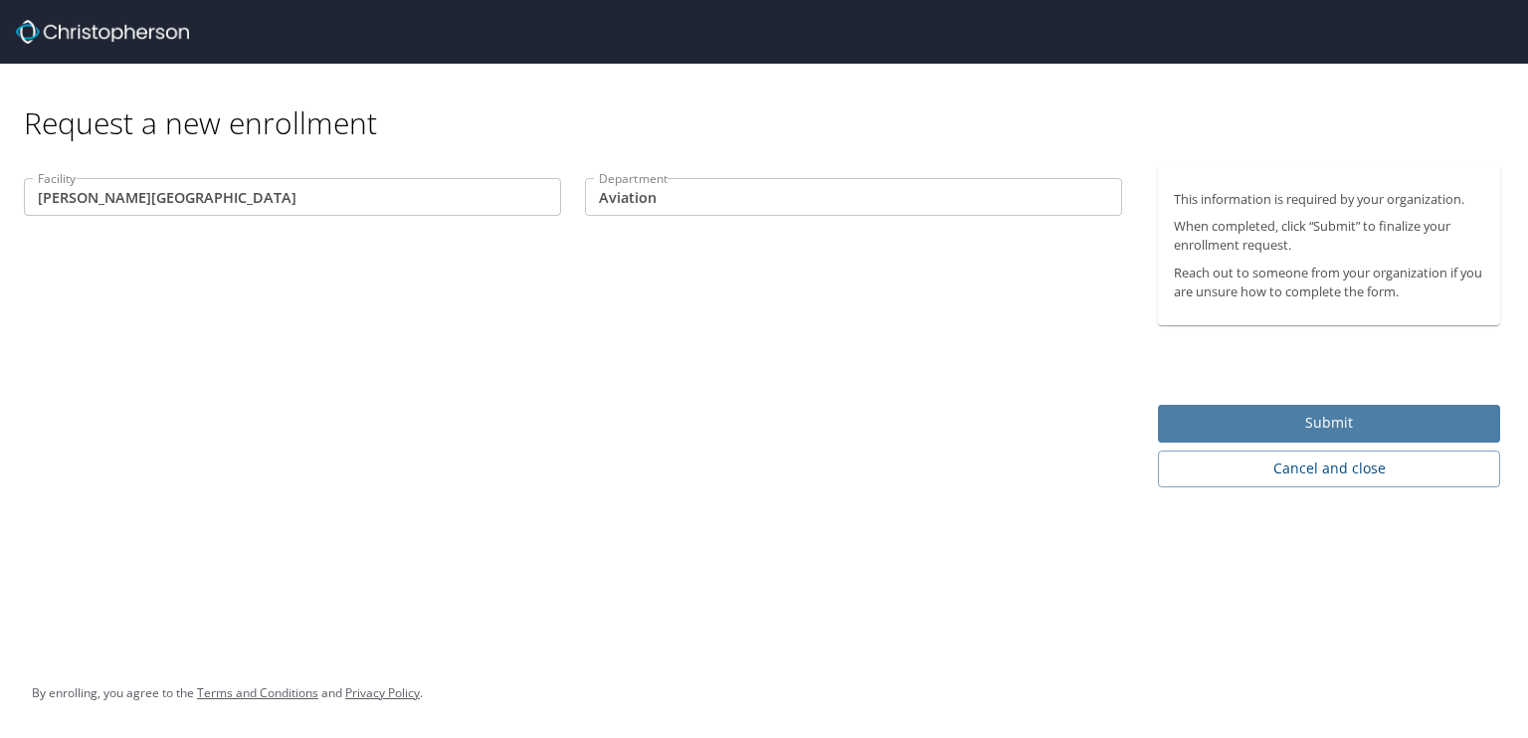
click at [1327, 418] on span "Submit" at bounding box center [1329, 423] width 310 height 25
